Goal: Information Seeking & Learning: Learn about a topic

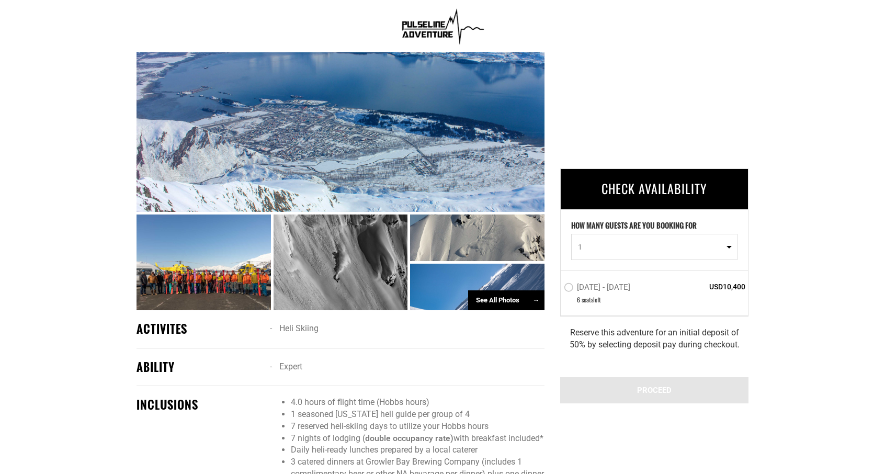
scroll to position [523, 0]
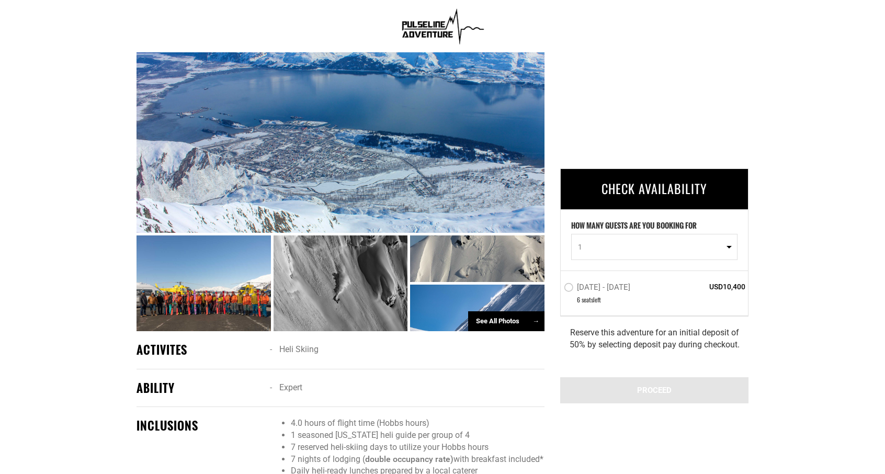
click at [500, 324] on div "See All Photos →" at bounding box center [506, 321] width 76 height 20
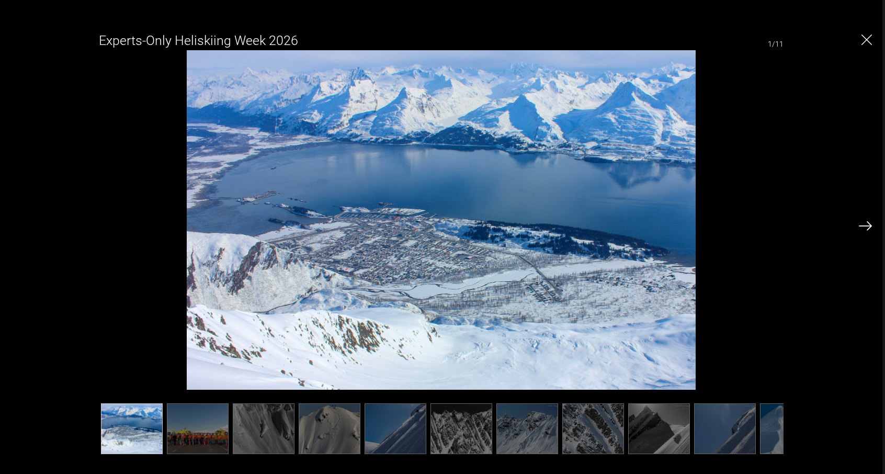
click at [184, 424] on img at bounding box center [198, 428] width 62 height 51
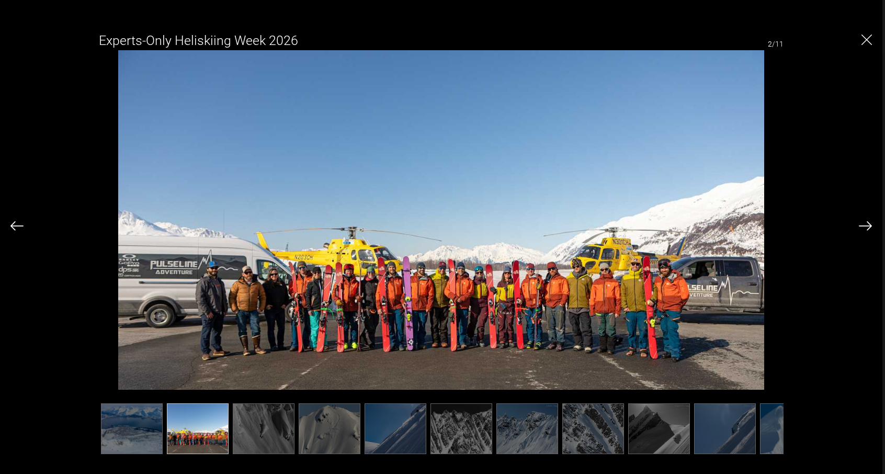
click at [244, 423] on img at bounding box center [264, 428] width 62 height 51
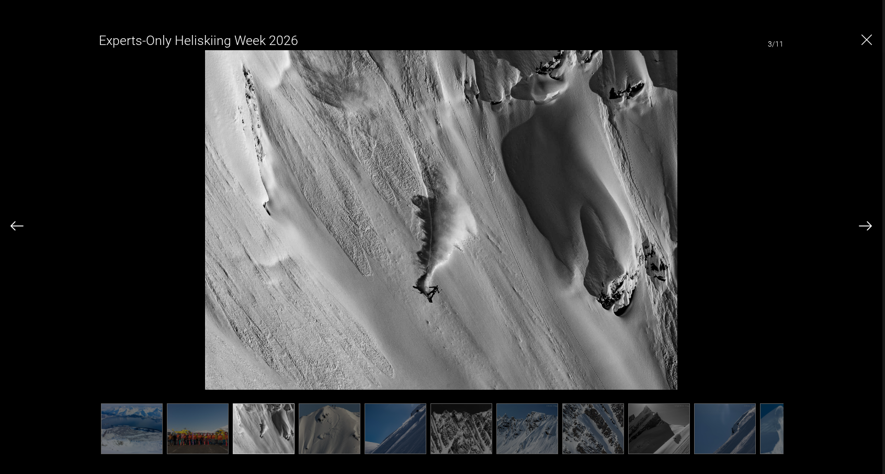
click at [309, 420] on img at bounding box center [330, 428] width 62 height 51
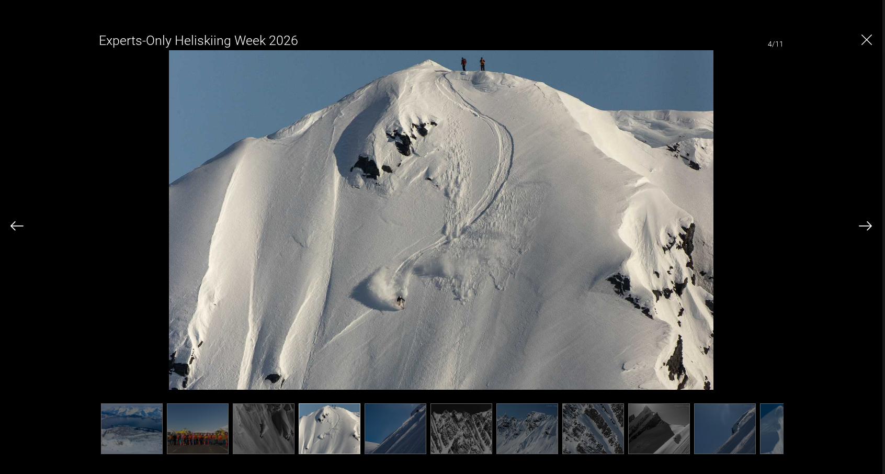
click at [391, 419] on img at bounding box center [396, 428] width 62 height 51
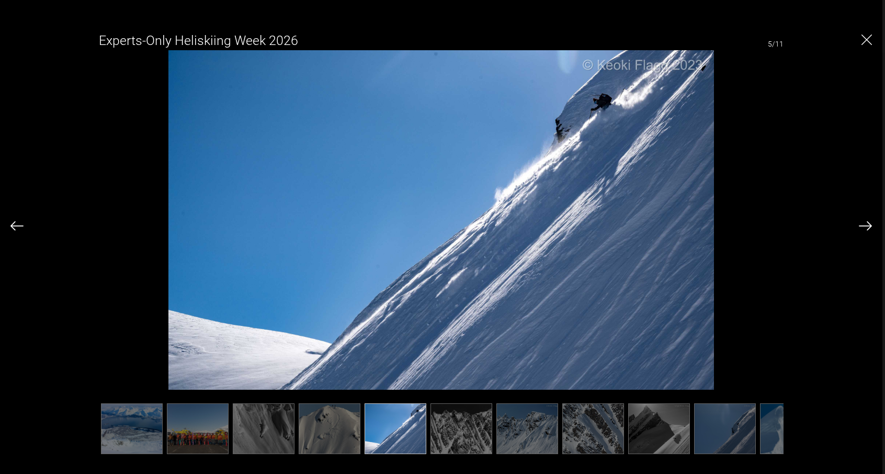
click at [450, 422] on img at bounding box center [461, 428] width 62 height 51
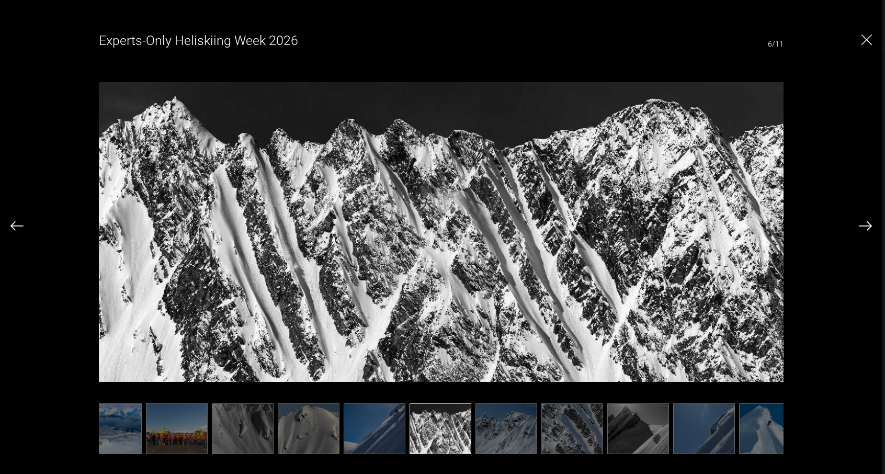
scroll to position [0, 40]
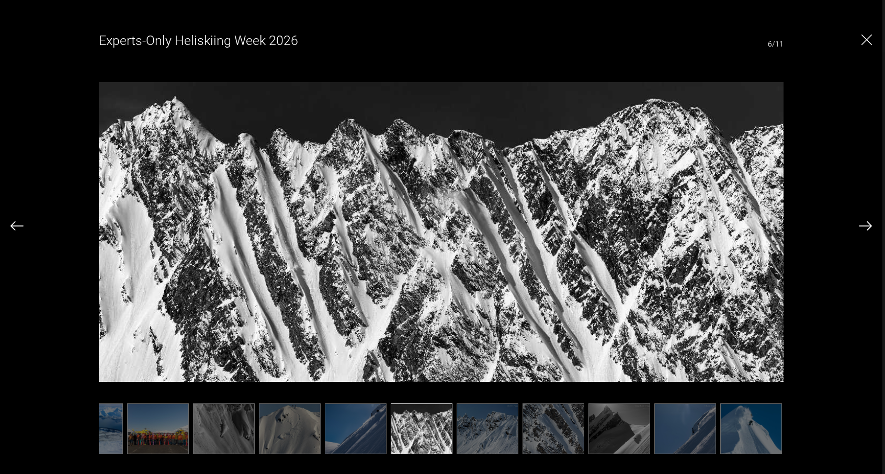
click at [486, 424] on img at bounding box center [488, 428] width 62 height 51
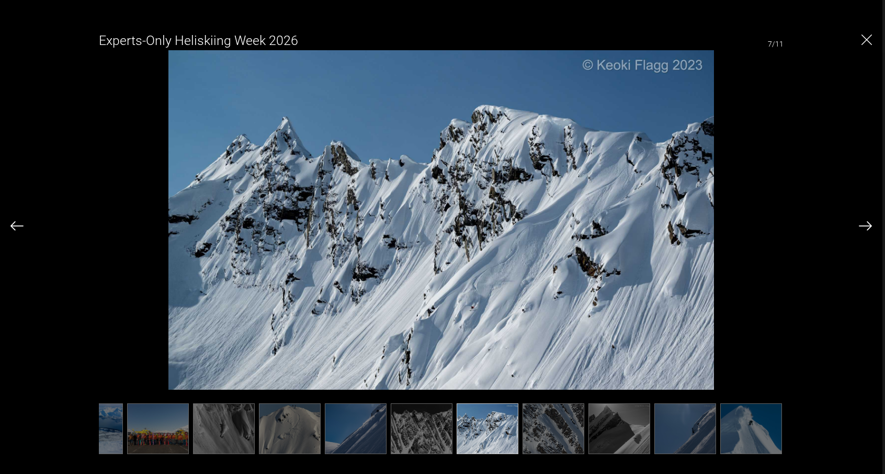
click at [541, 422] on img at bounding box center [553, 428] width 62 height 51
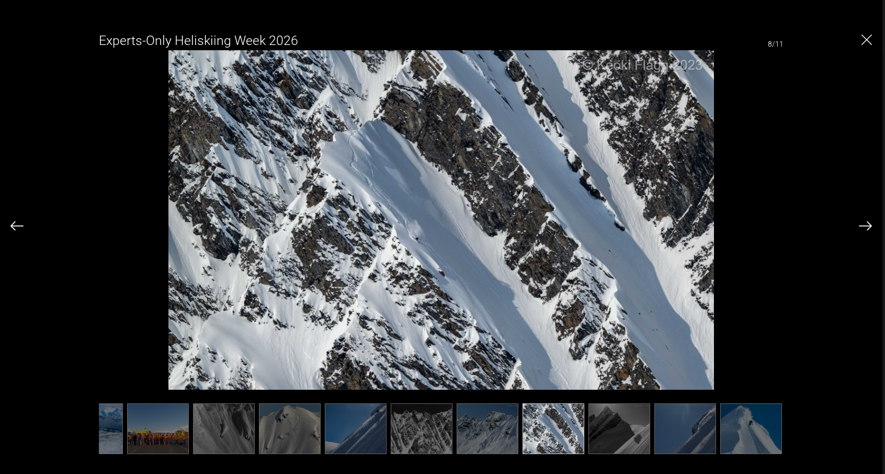
click at [615, 430] on img at bounding box center [619, 428] width 62 height 51
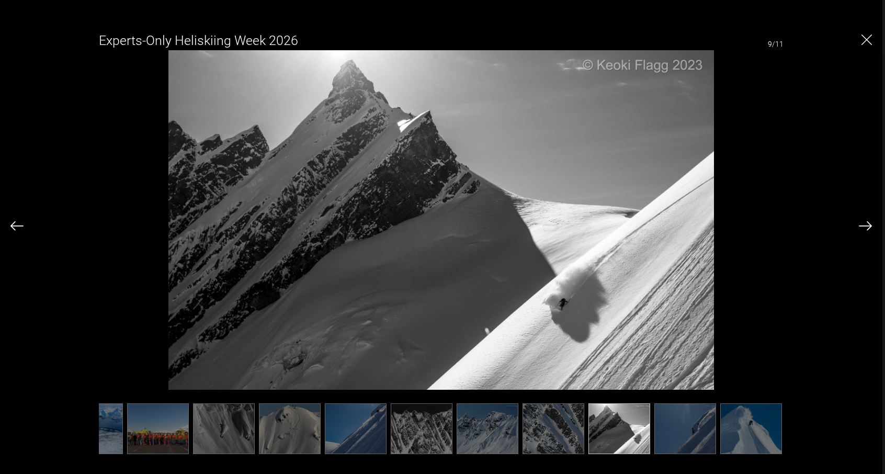
click at [671, 419] on img at bounding box center [685, 428] width 62 height 51
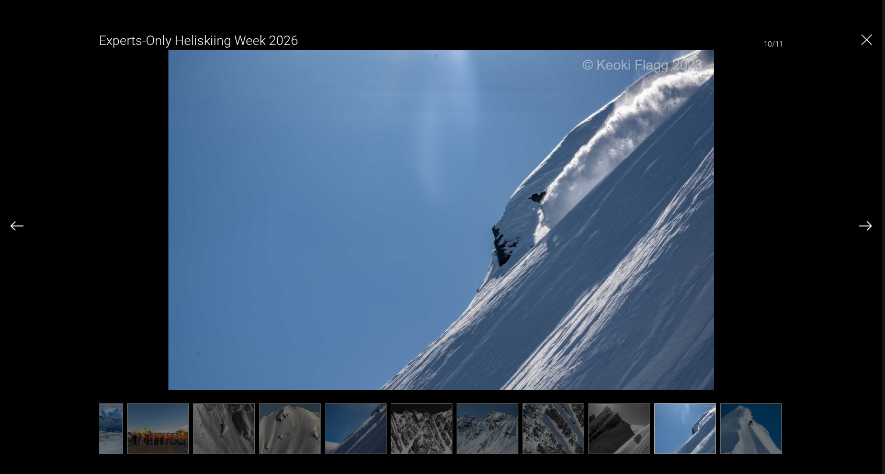
click at [733, 416] on img at bounding box center [751, 428] width 62 height 51
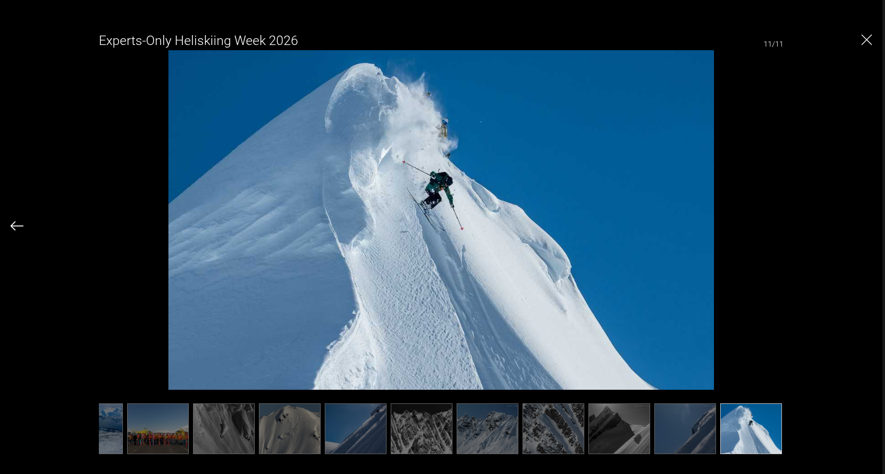
click at [863, 39] on img "Close" at bounding box center [866, 40] width 10 height 10
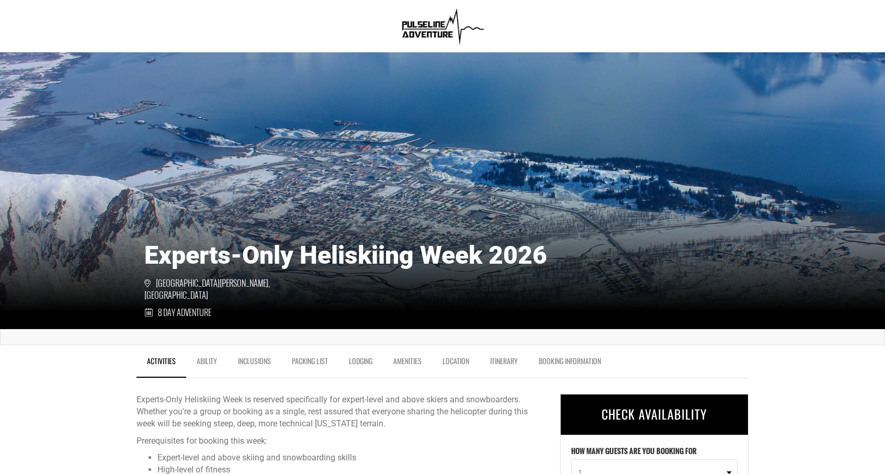
scroll to position [52, 0]
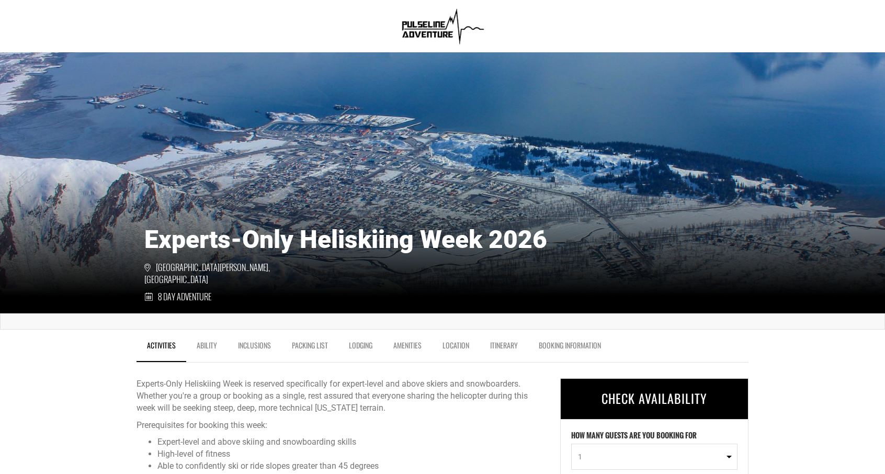
click at [357, 342] on link "Lodging" at bounding box center [360, 348] width 44 height 26
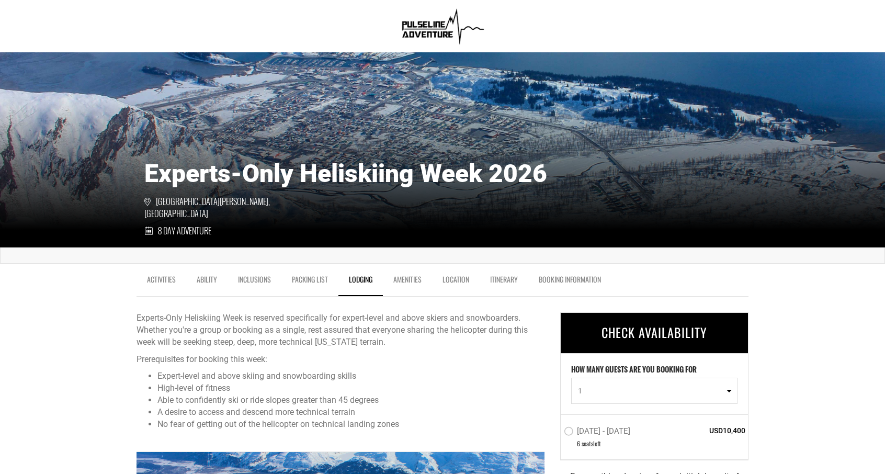
scroll to position [157, 0]
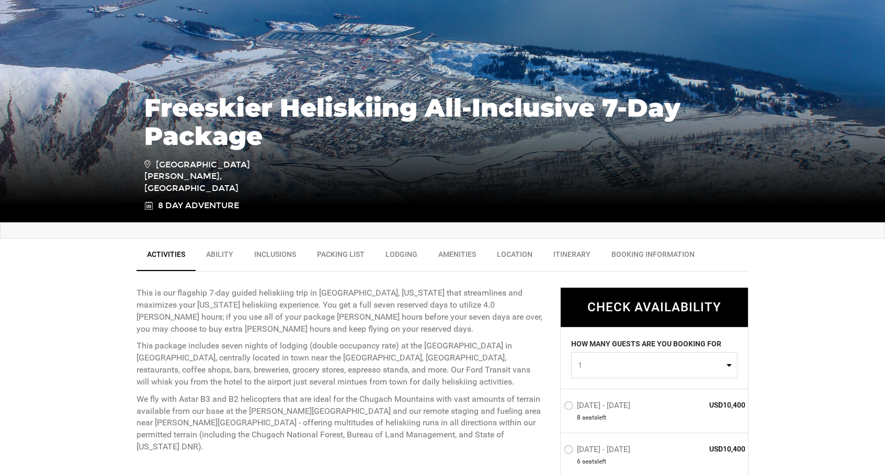
scroll to position [209, 0]
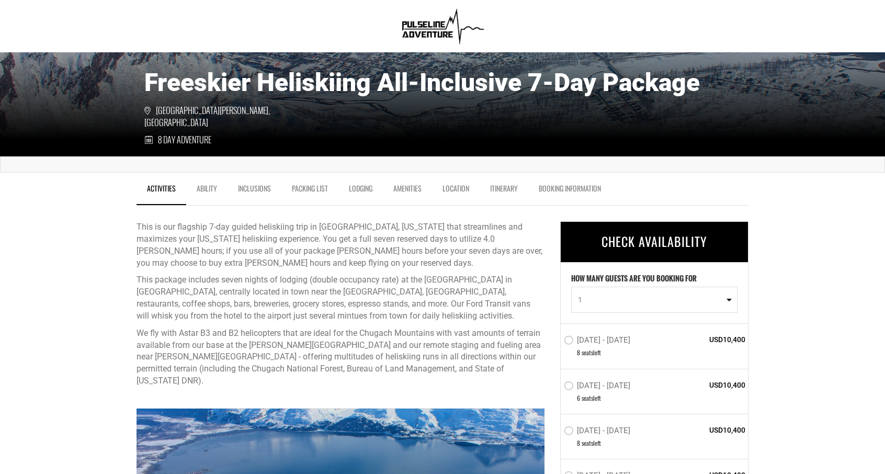
click at [214, 187] on link "Ability" at bounding box center [206, 191] width 41 height 26
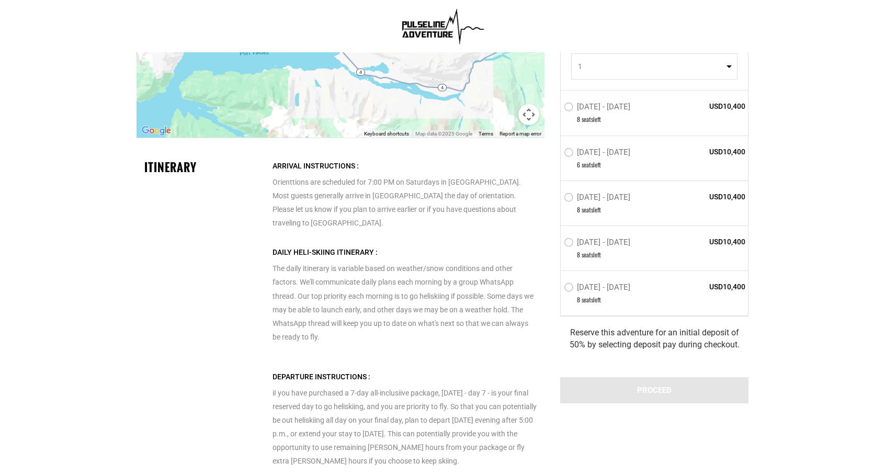
scroll to position [2051, 0]
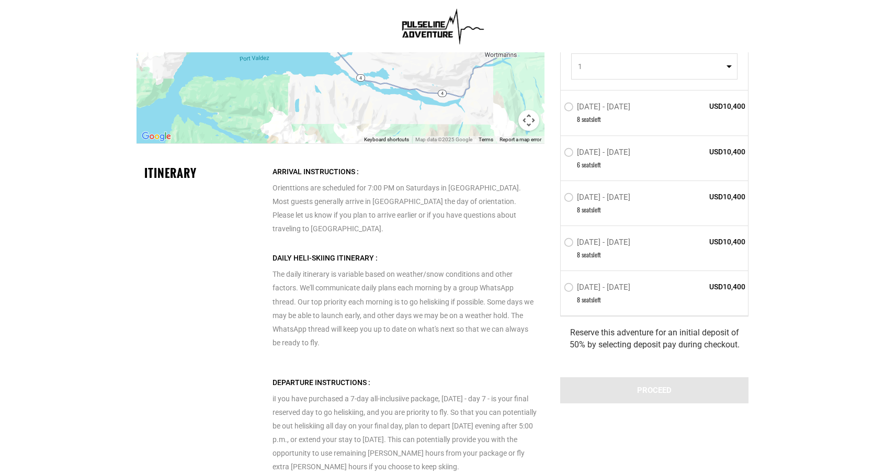
click at [477, 251] on p "The daily itinerary is variable based on weather/snow conditions and other fact…" at bounding box center [404, 300] width 264 height 98
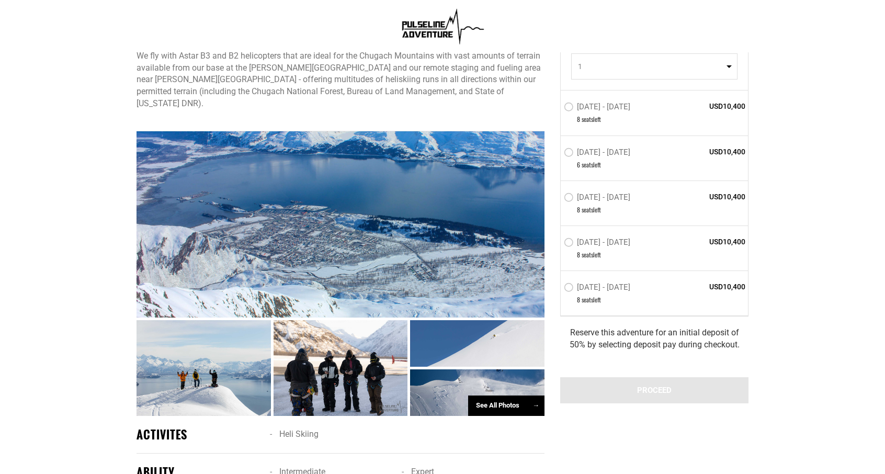
scroll to position [272, 0]
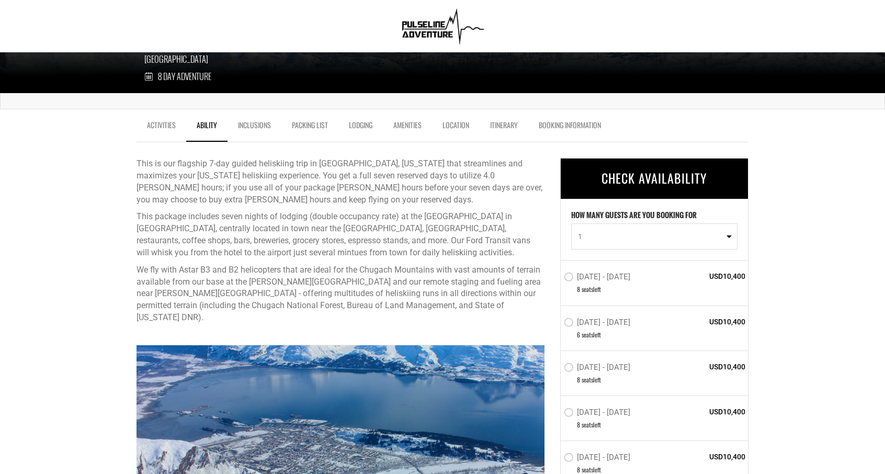
click at [255, 122] on link "Inclusions" at bounding box center [254, 128] width 54 height 26
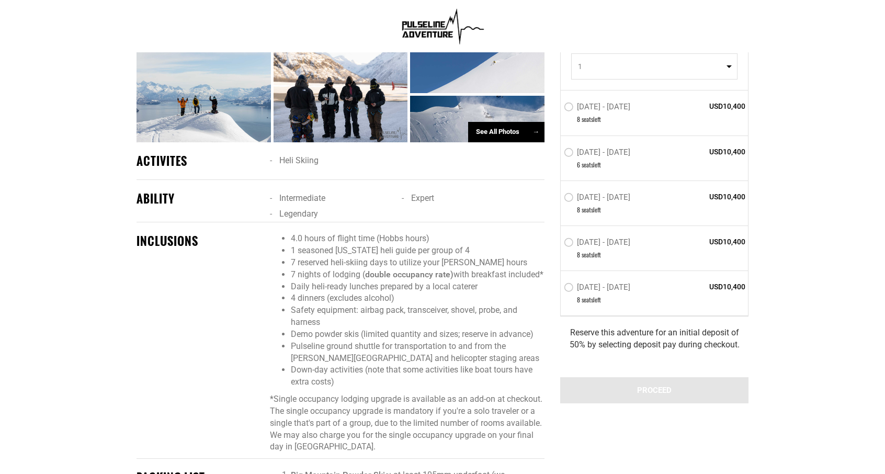
scroll to position [562, 0]
